Goal: Obtain resource: Download file/media

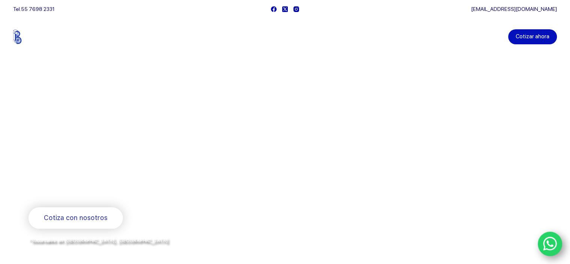
click at [544, 38] on link "Cotizar ahora" at bounding box center [532, 36] width 49 height 15
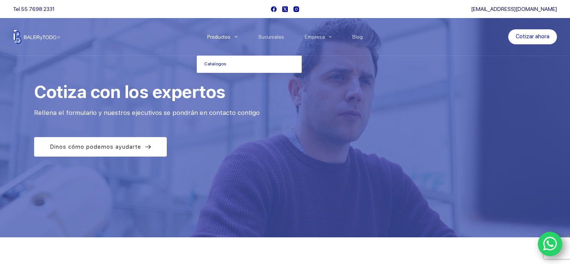
click at [238, 35] on icon "Menu Principal" at bounding box center [236, 36] width 3 height 3
click at [216, 63] on link "Catalogos" at bounding box center [249, 63] width 105 height 17
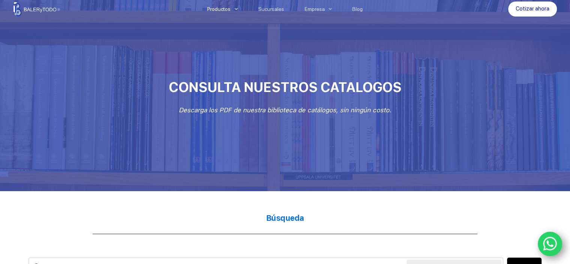
scroll to position [112, 0]
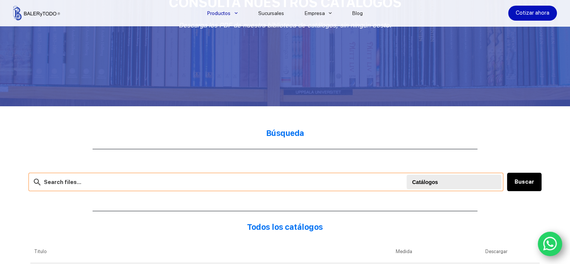
click at [52, 180] on input "text" at bounding box center [265, 181] width 475 height 18
type input "set 55"
click at [532, 183] on button "Buscar" at bounding box center [524, 181] width 34 height 18
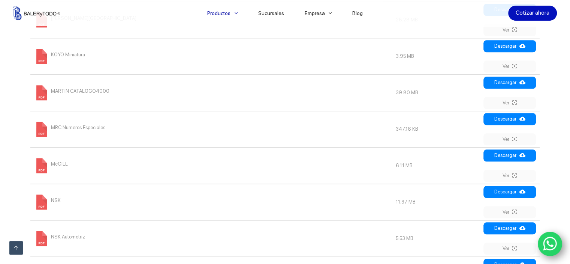
scroll to position [787, 0]
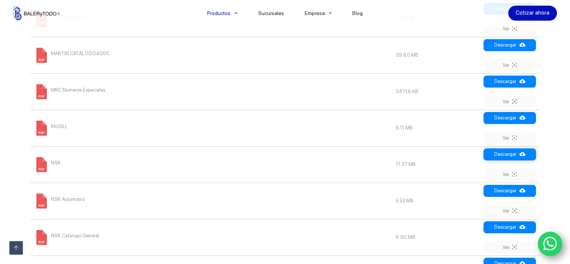
click at [524, 152] on icon at bounding box center [522, 154] width 6 height 6
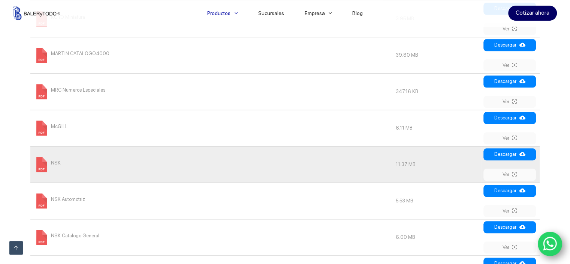
click at [535, 11] on link "Cotizar ahora" at bounding box center [532, 13] width 49 height 15
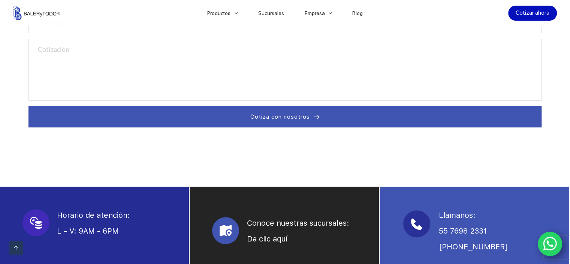
scroll to position [375, 0]
